Goal: Task Accomplishment & Management: Manage account settings

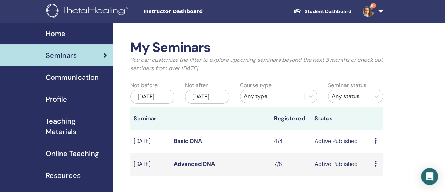
click at [198, 167] on link "Advanced DNA" at bounding box center [194, 163] width 41 height 7
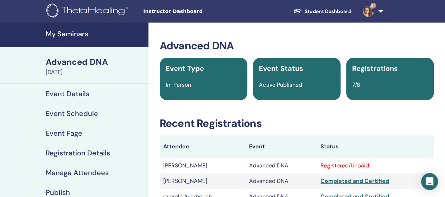
scroll to position [35, 0]
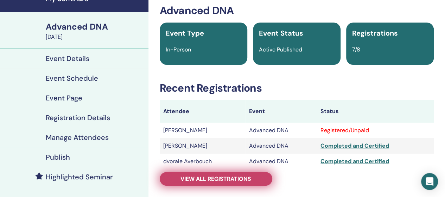
click at [227, 178] on span "View all registrations" at bounding box center [216, 178] width 71 height 7
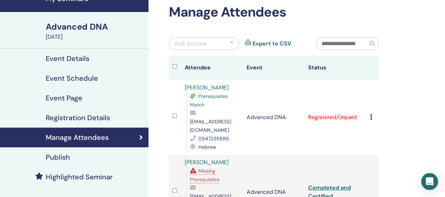
click at [370, 114] on icon at bounding box center [371, 117] width 2 height 6
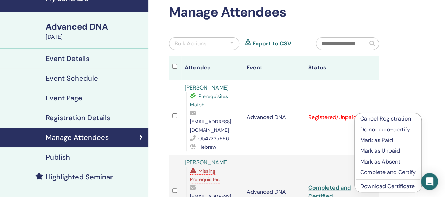
click at [372, 175] on p "Complete and Certify" at bounding box center [389, 172] width 56 height 8
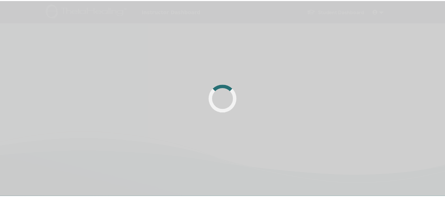
scroll to position [35, 0]
